Goal: Book appointment/travel/reservation

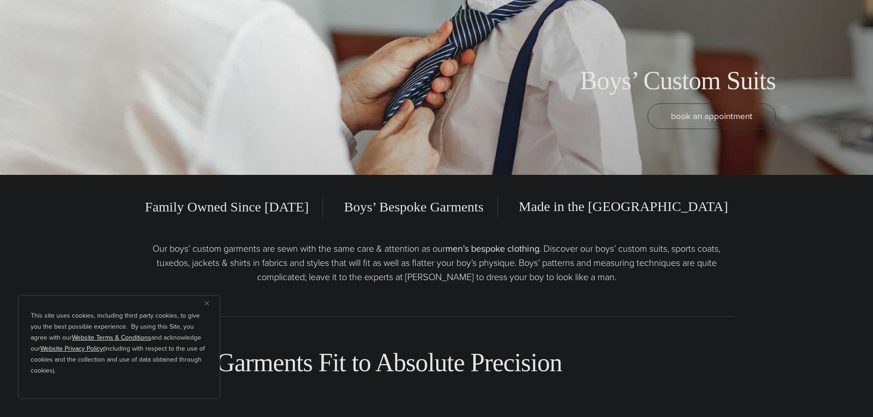
scroll to position [275, 0]
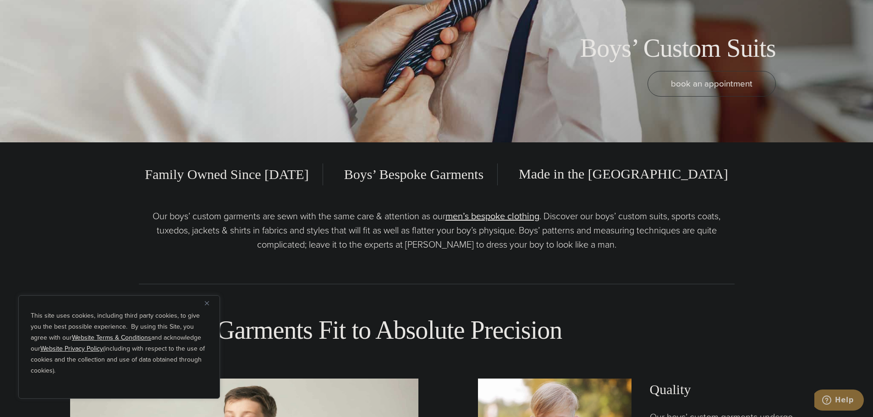
click at [204, 303] on div "This site uses cookies, including third party cookies, to give you the best pos…" at bounding box center [119, 347] width 202 height 104
click at [209, 302] on button "Close" at bounding box center [210, 303] width 11 height 11
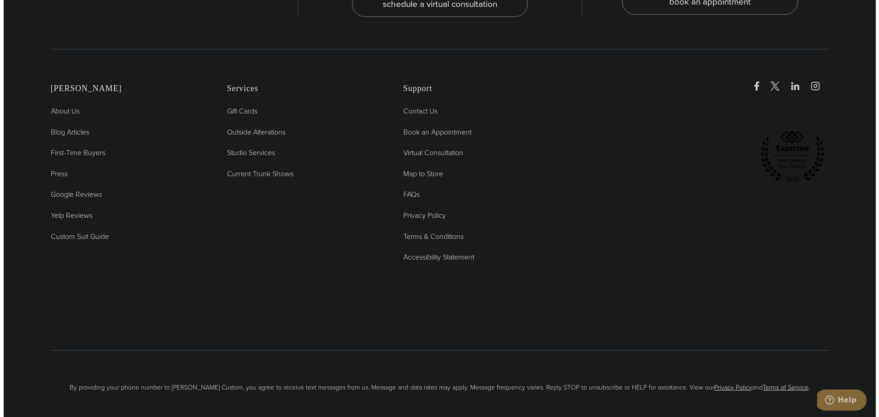
scroll to position [4312, 0]
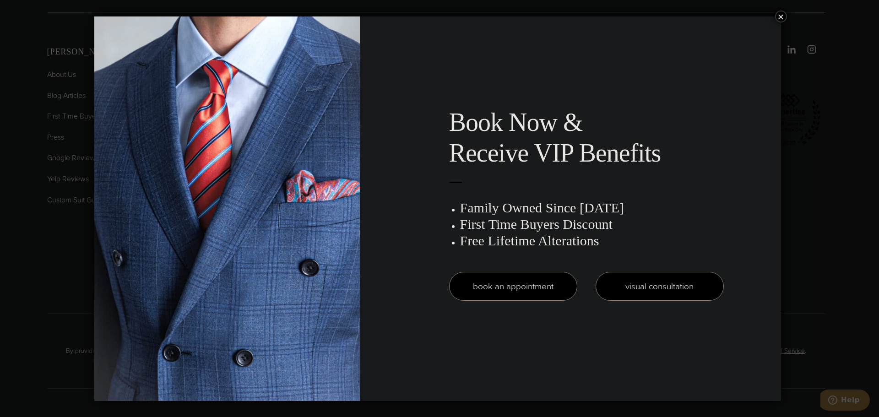
click at [645, 291] on link "visual consultation" at bounding box center [660, 286] width 128 height 29
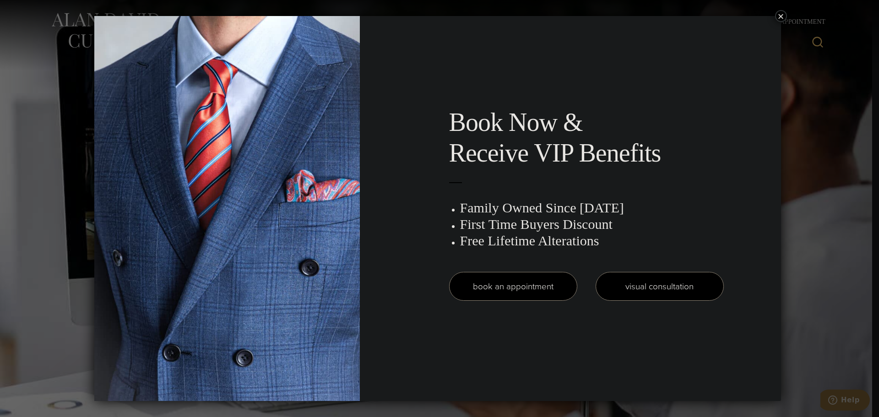
click at [687, 290] on link "visual consultation" at bounding box center [660, 286] width 128 height 29
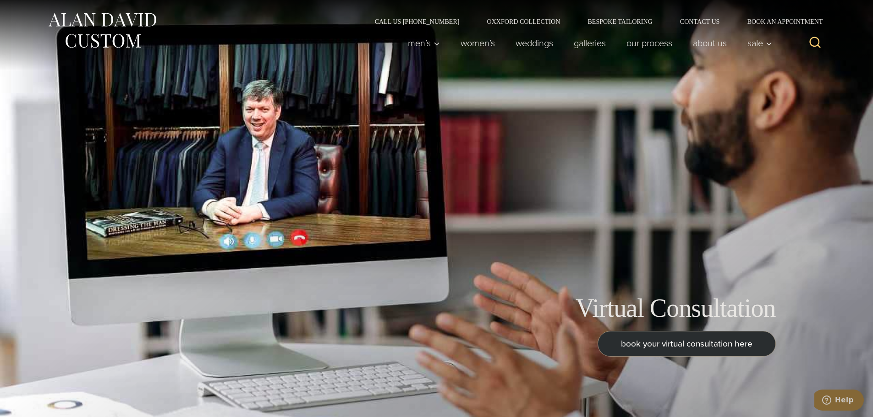
click at [661, 338] on span "book your virtual consultation here" at bounding box center [686, 343] width 131 height 13
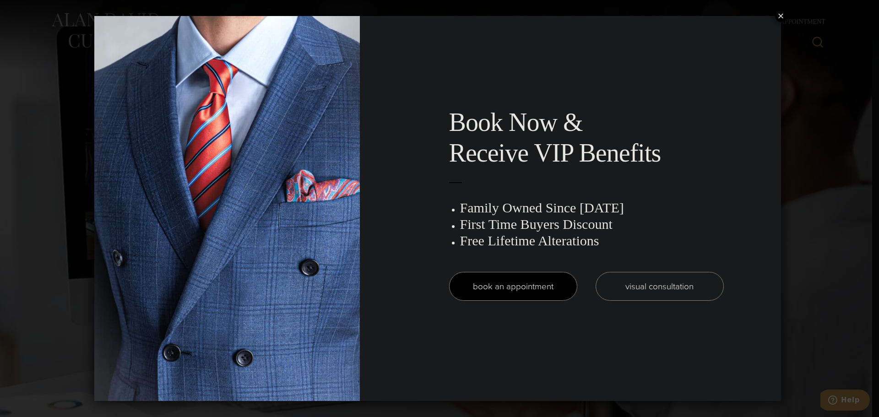
click at [783, 16] on button "×" at bounding box center [781, 16] width 12 height 12
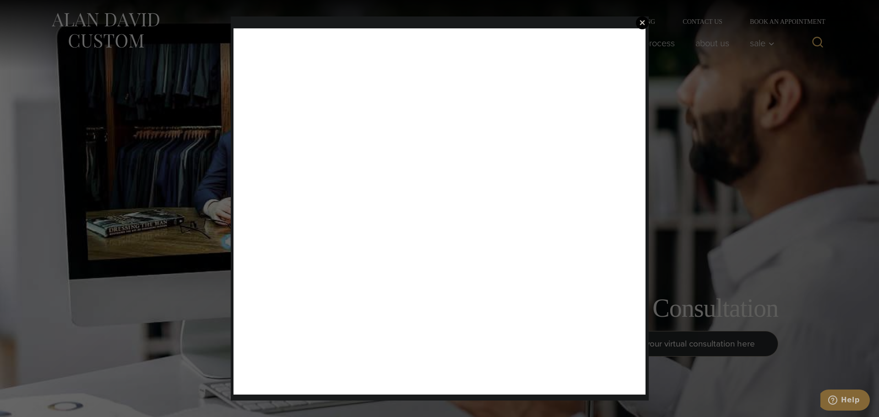
click at [641, 22] on span "×" at bounding box center [642, 22] width 6 height 19
